Goal: Information Seeking & Learning: Learn about a topic

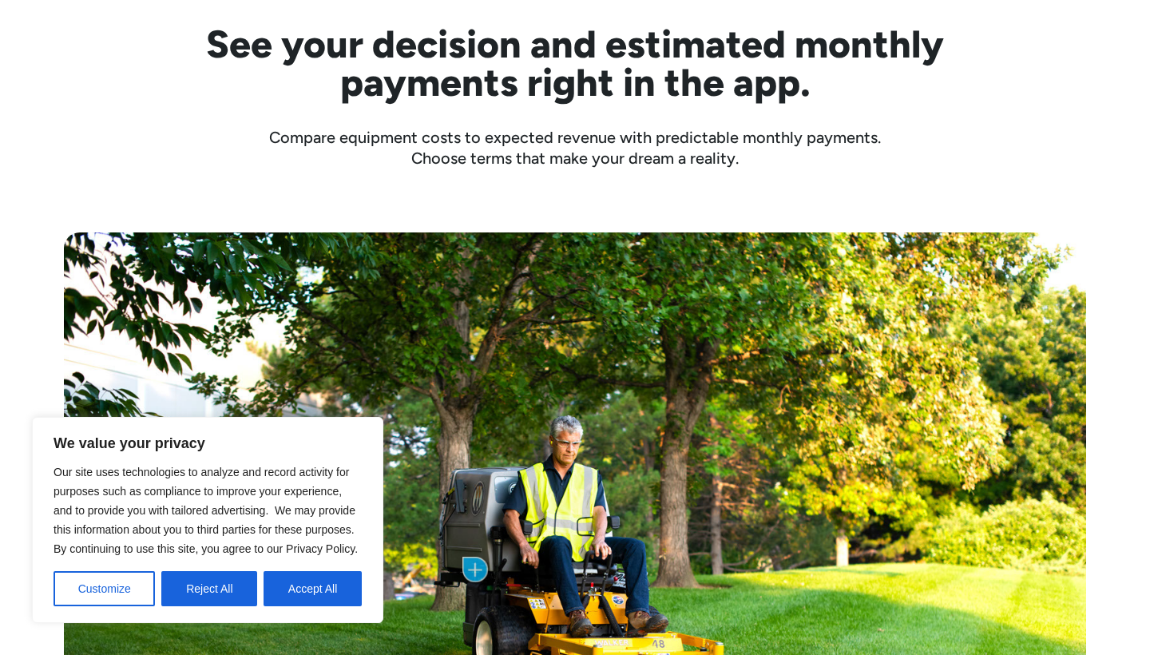
scroll to position [542, 0]
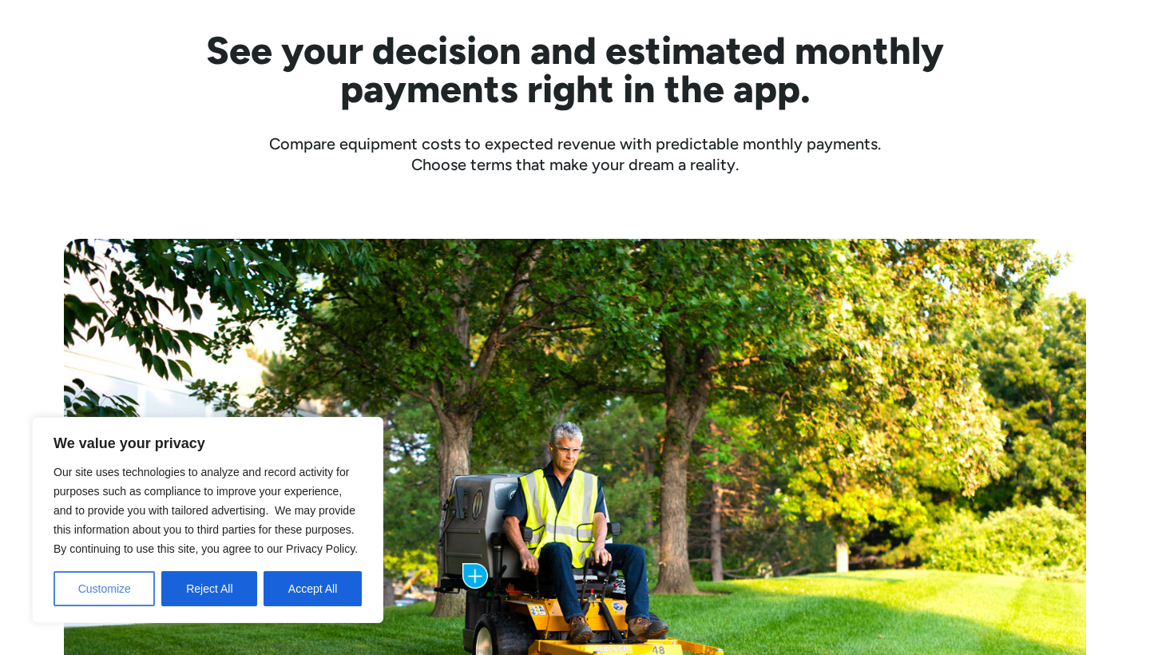
click at [121, 590] on button "Customize" at bounding box center [104, 588] width 101 height 35
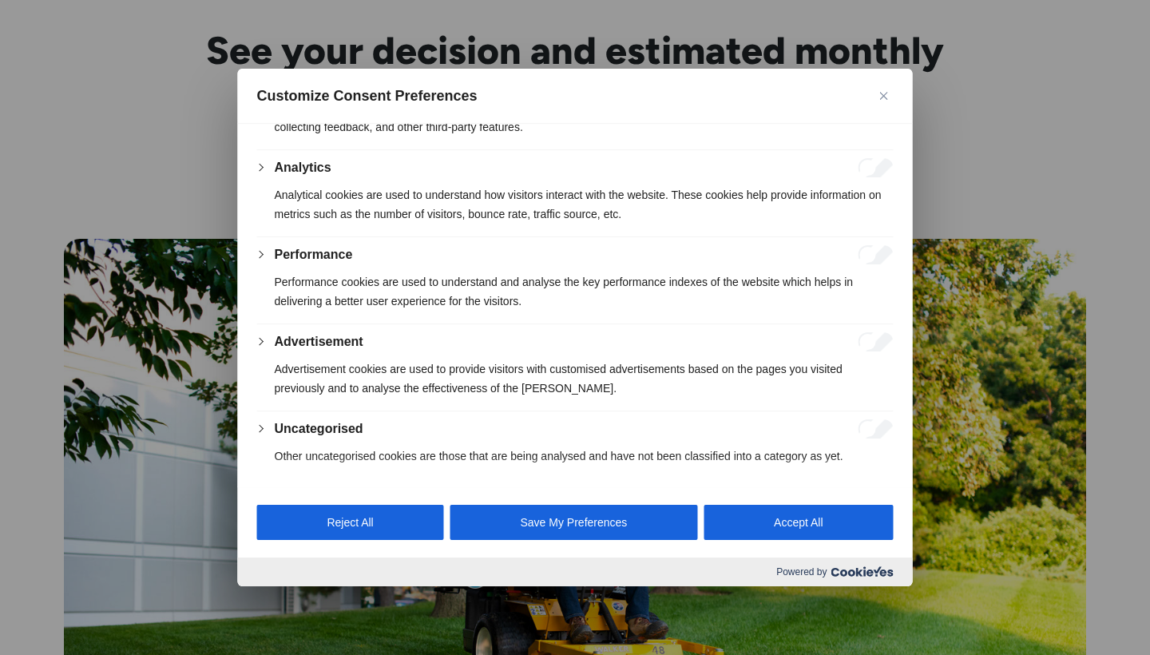
scroll to position [252, 0]
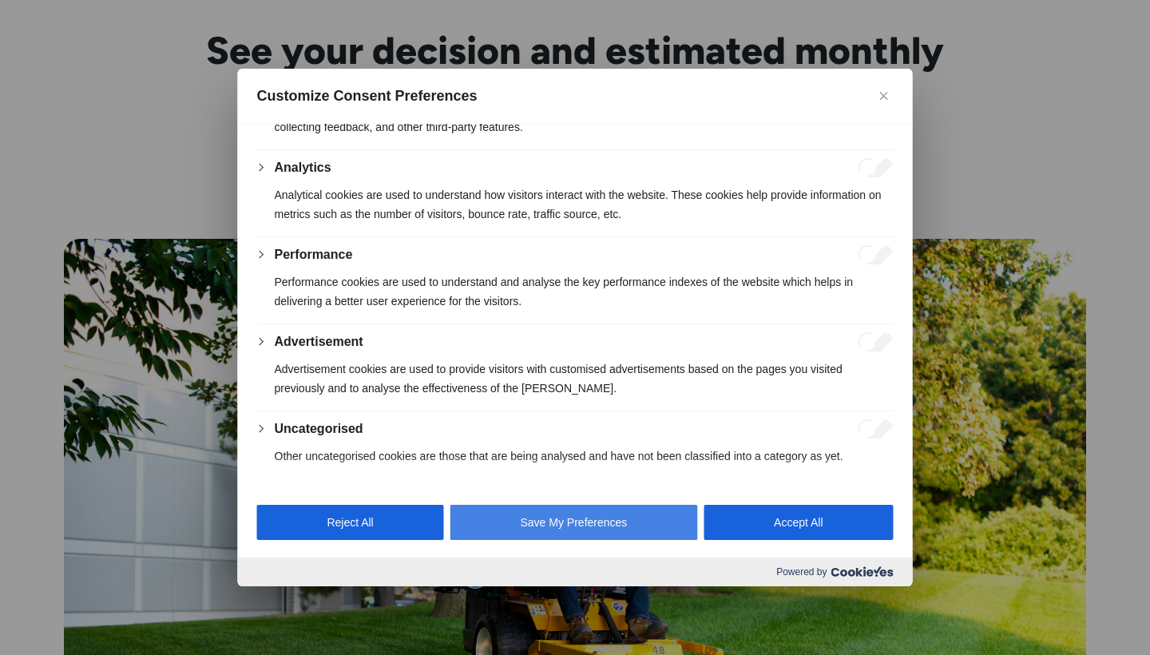
click at [567, 524] on button "Save My Preferences" at bounding box center [574, 522] width 248 height 35
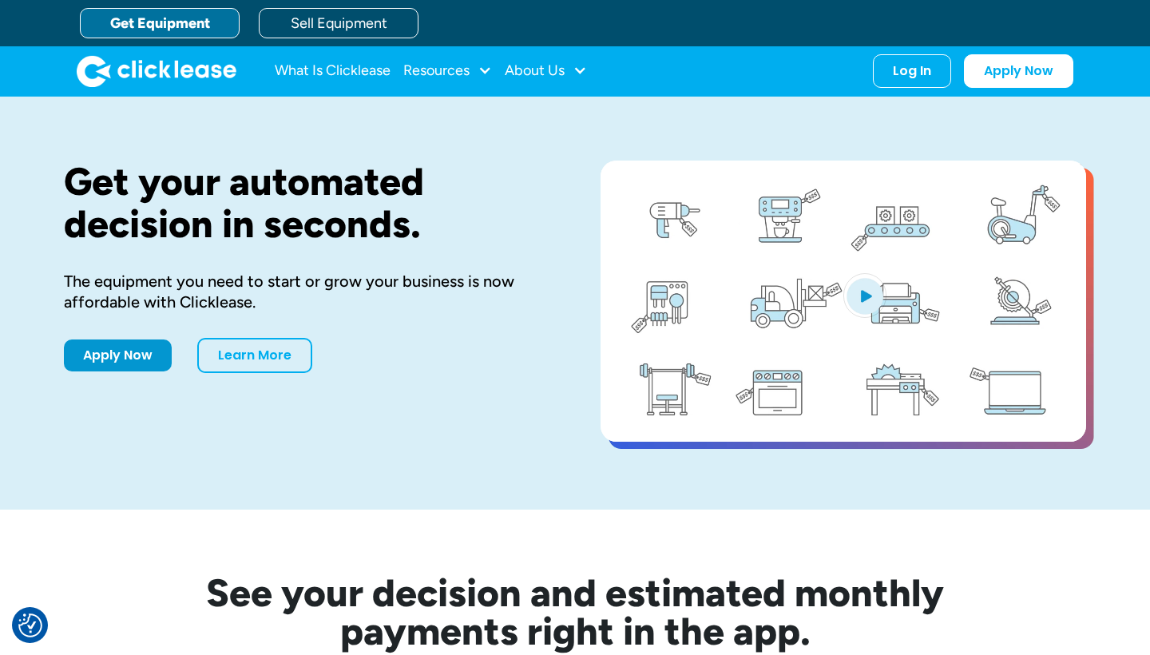
scroll to position [0, 0]
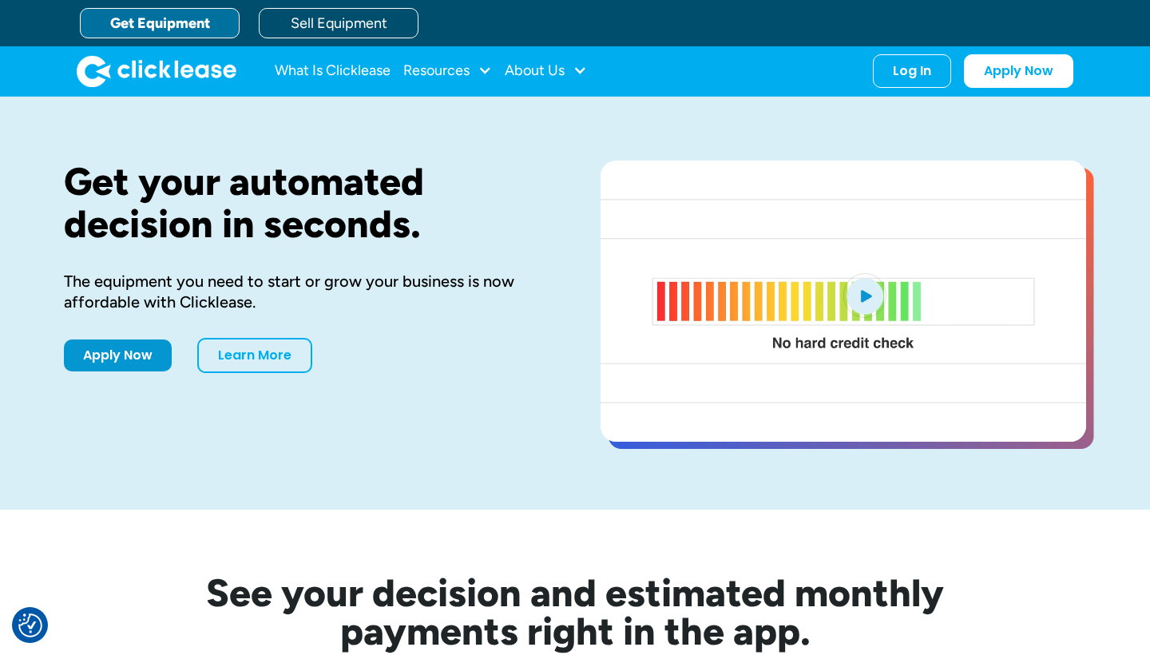
click at [179, 18] on link "Get Equipment" at bounding box center [160, 23] width 160 height 30
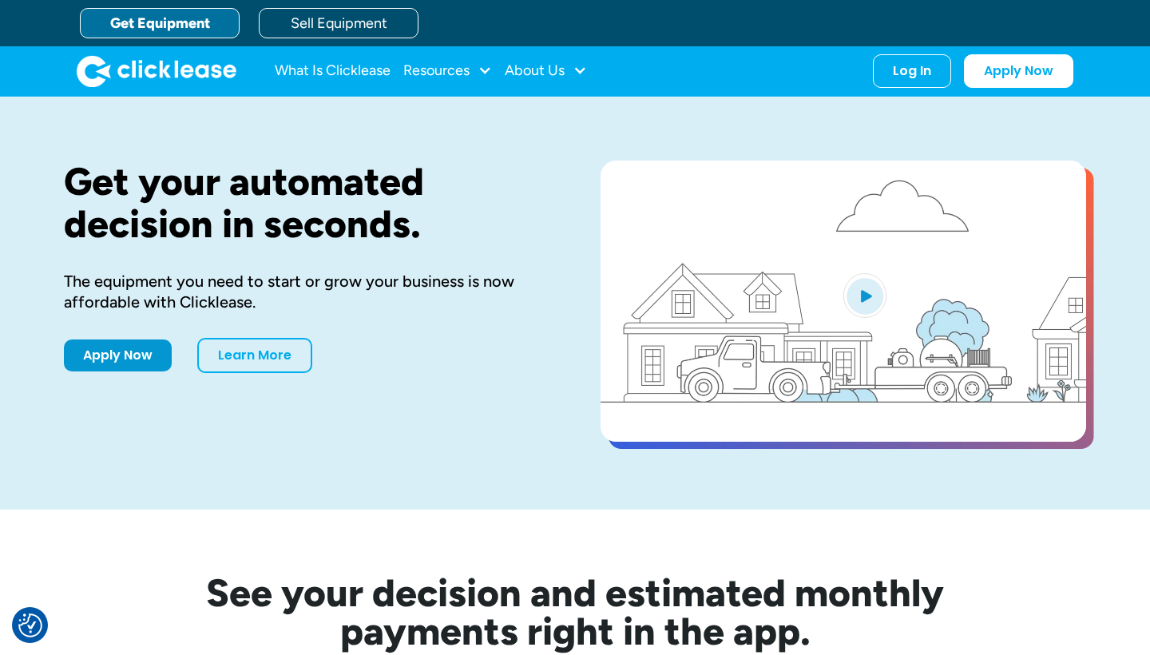
click at [216, 22] on link "Get Equipment" at bounding box center [160, 23] width 160 height 30
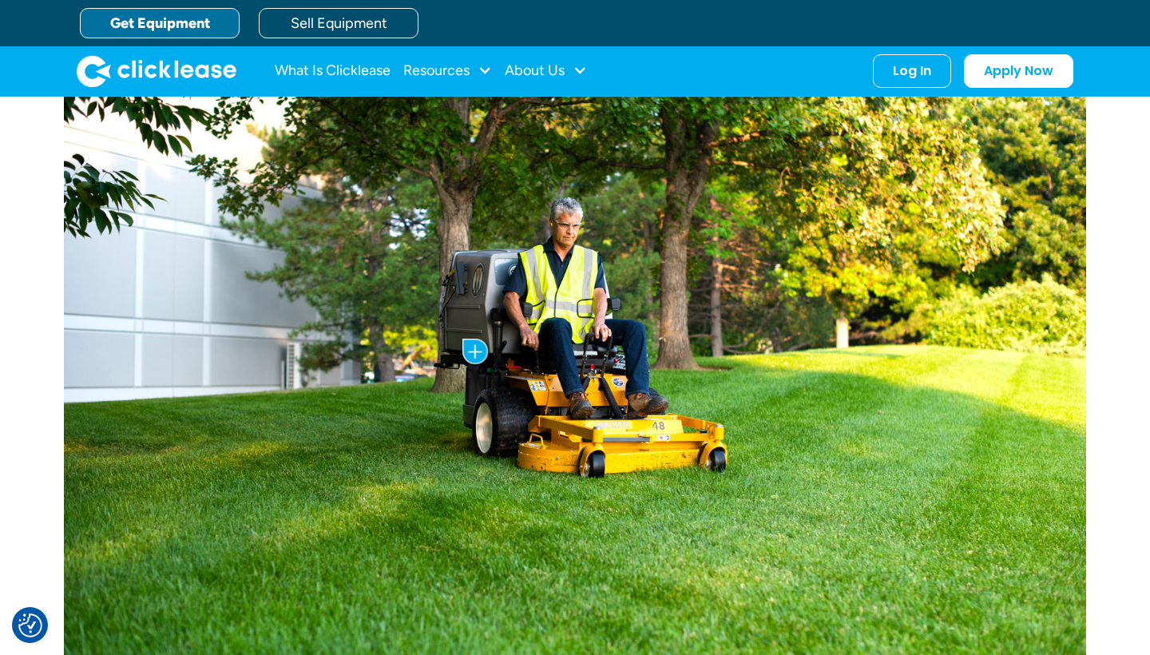
scroll to position [764, 0]
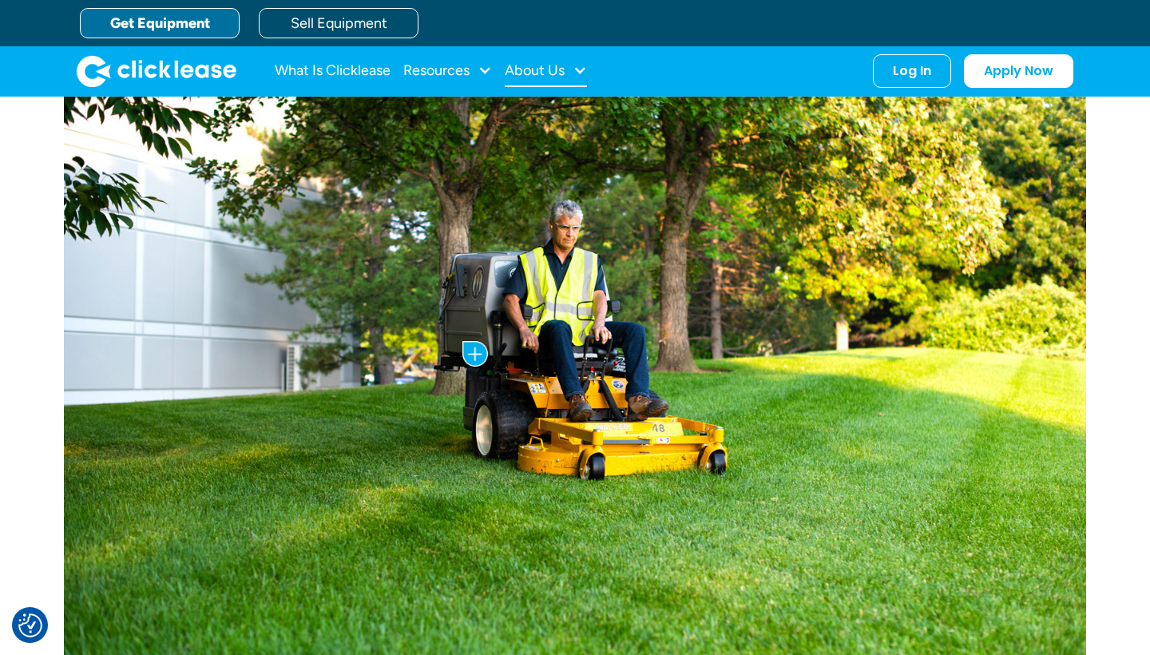
click at [570, 73] on div "About Us" at bounding box center [546, 71] width 82 height 32
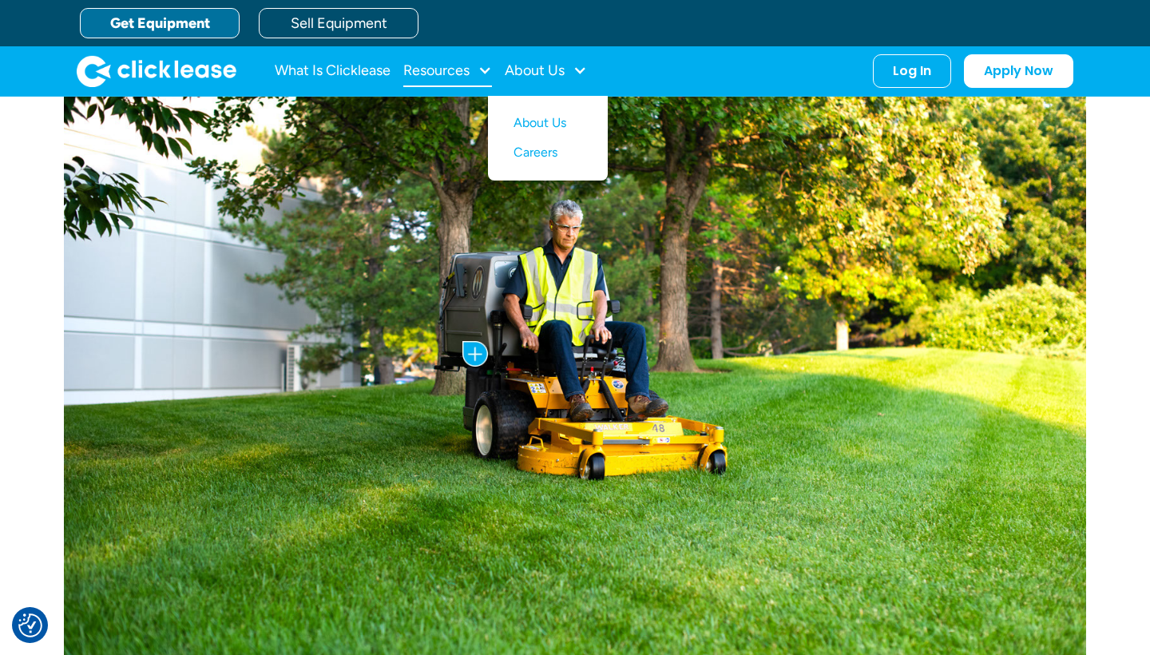
click at [454, 70] on div "Resources" at bounding box center [436, 70] width 66 height 0
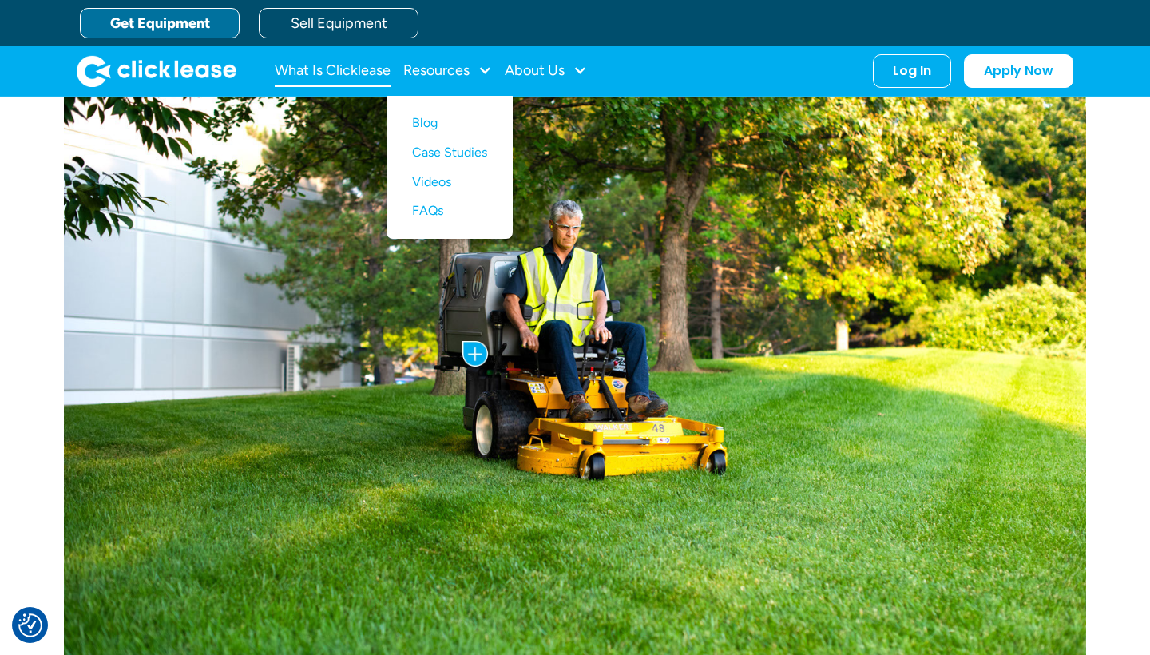
click at [373, 71] on link "What Is Clicklease" at bounding box center [333, 71] width 116 height 32
